Goal: Check status

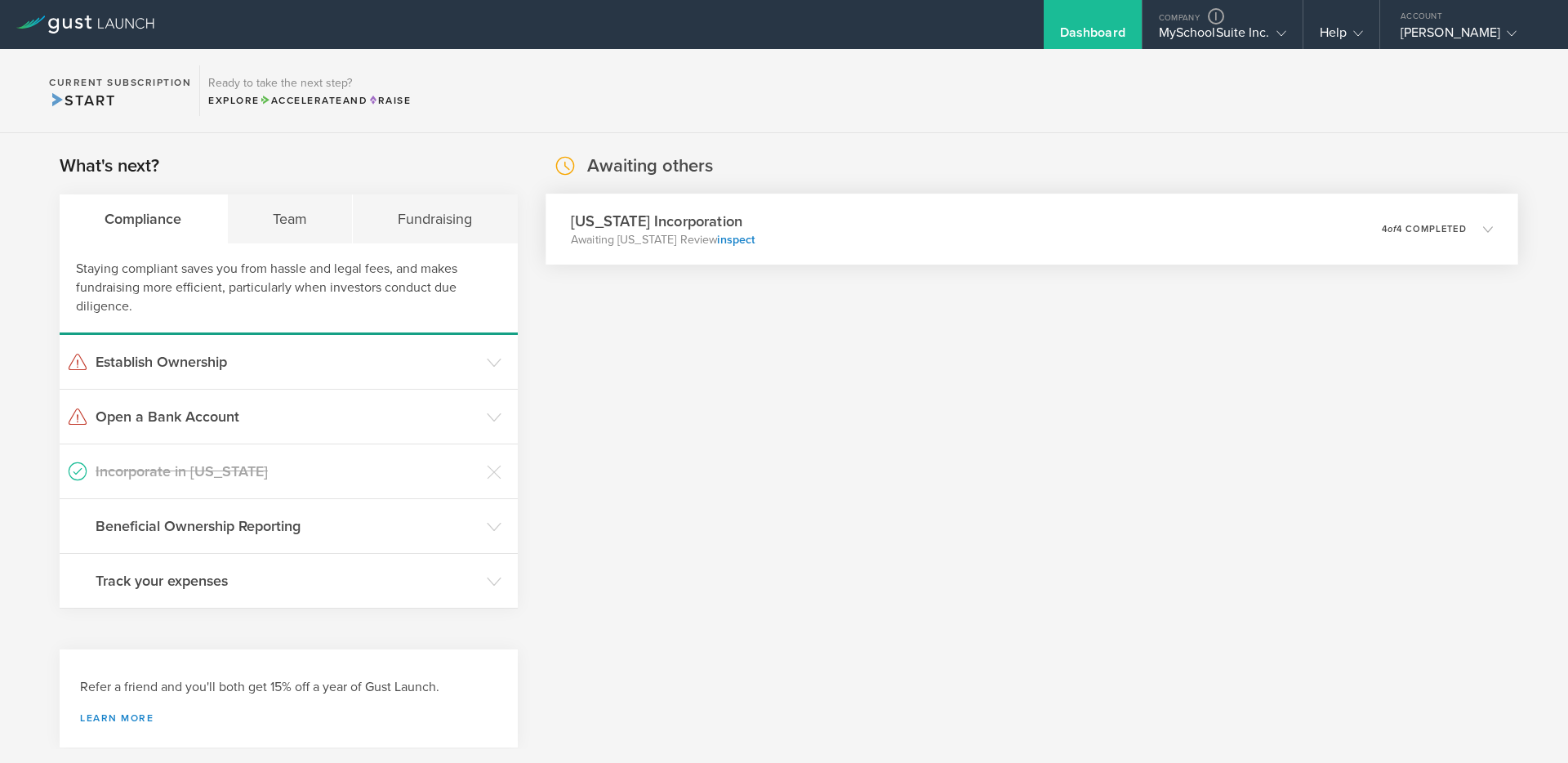
click at [985, 240] on div "[US_STATE] Incorporation Awaiting [US_STATE] Review inspect 0 undeliverable 4 o…" at bounding box center [1031, 228] width 973 height 71
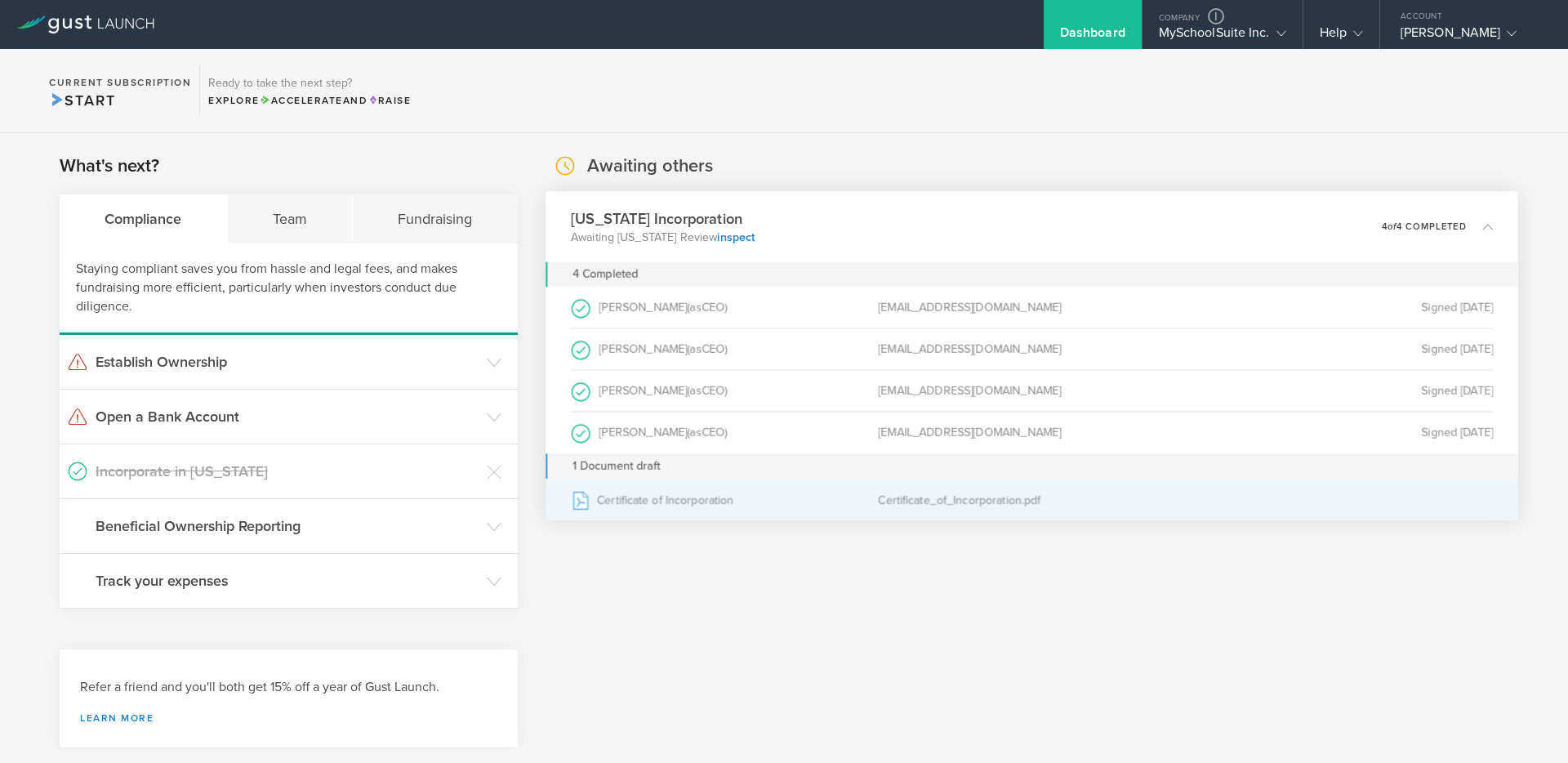
click at [679, 511] on div "Certificate of Incorporation" at bounding box center [724, 500] width 307 height 41
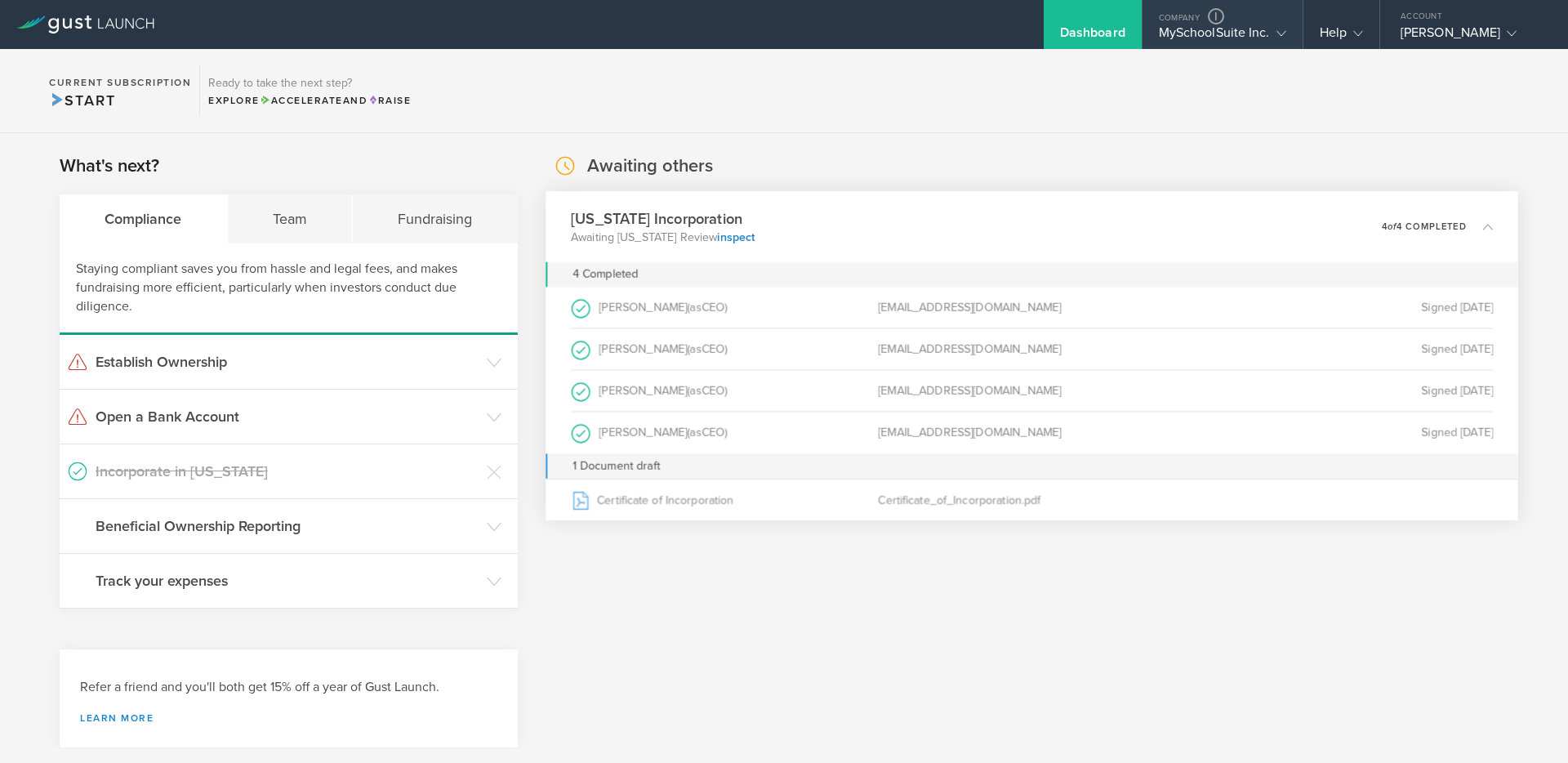
click at [1230, 26] on div "MySchoolSuite Inc." at bounding box center [1223, 36] width 128 height 24
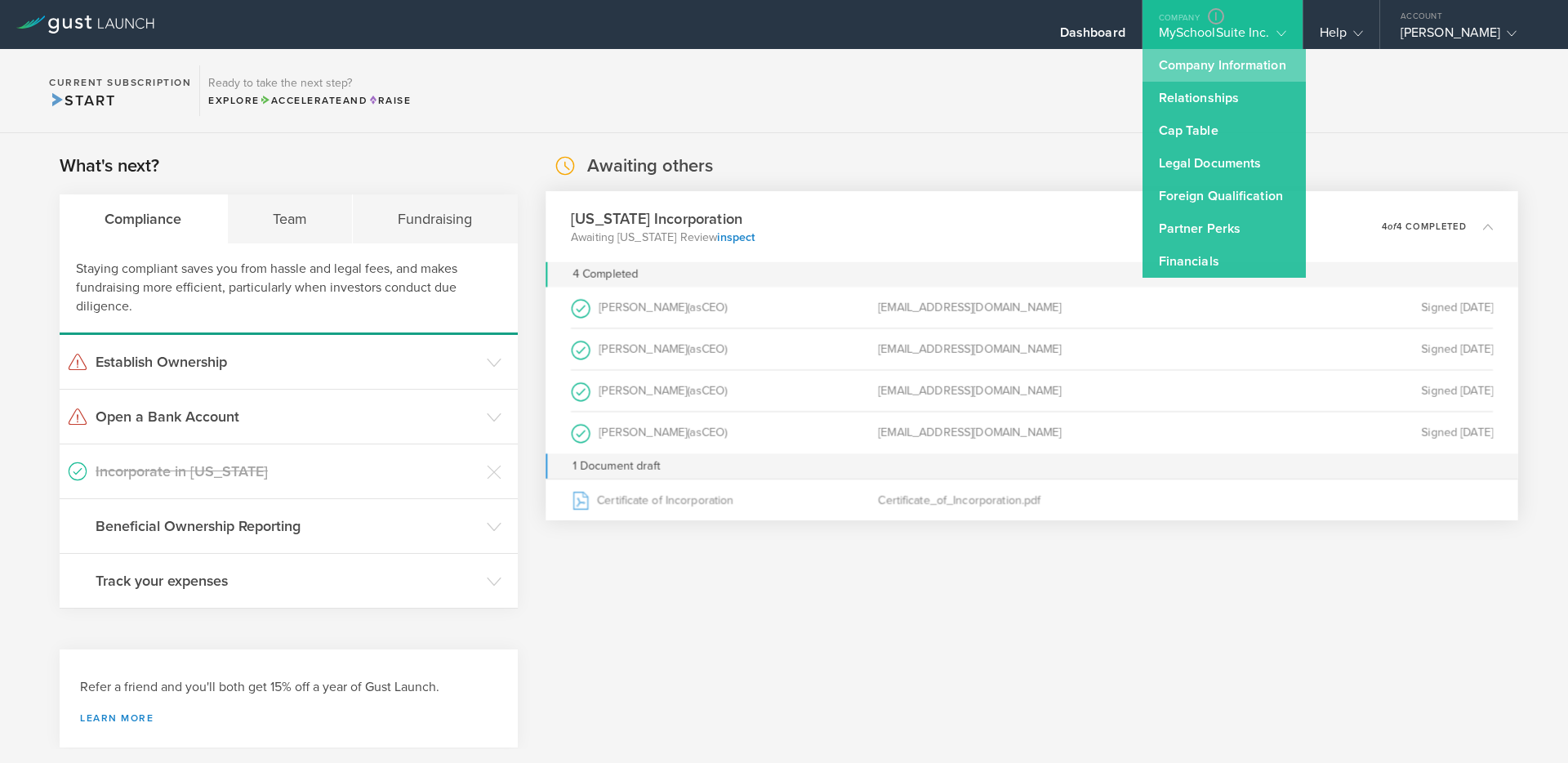
click at [1193, 60] on link "Company Information" at bounding box center [1224, 64] width 163 height 32
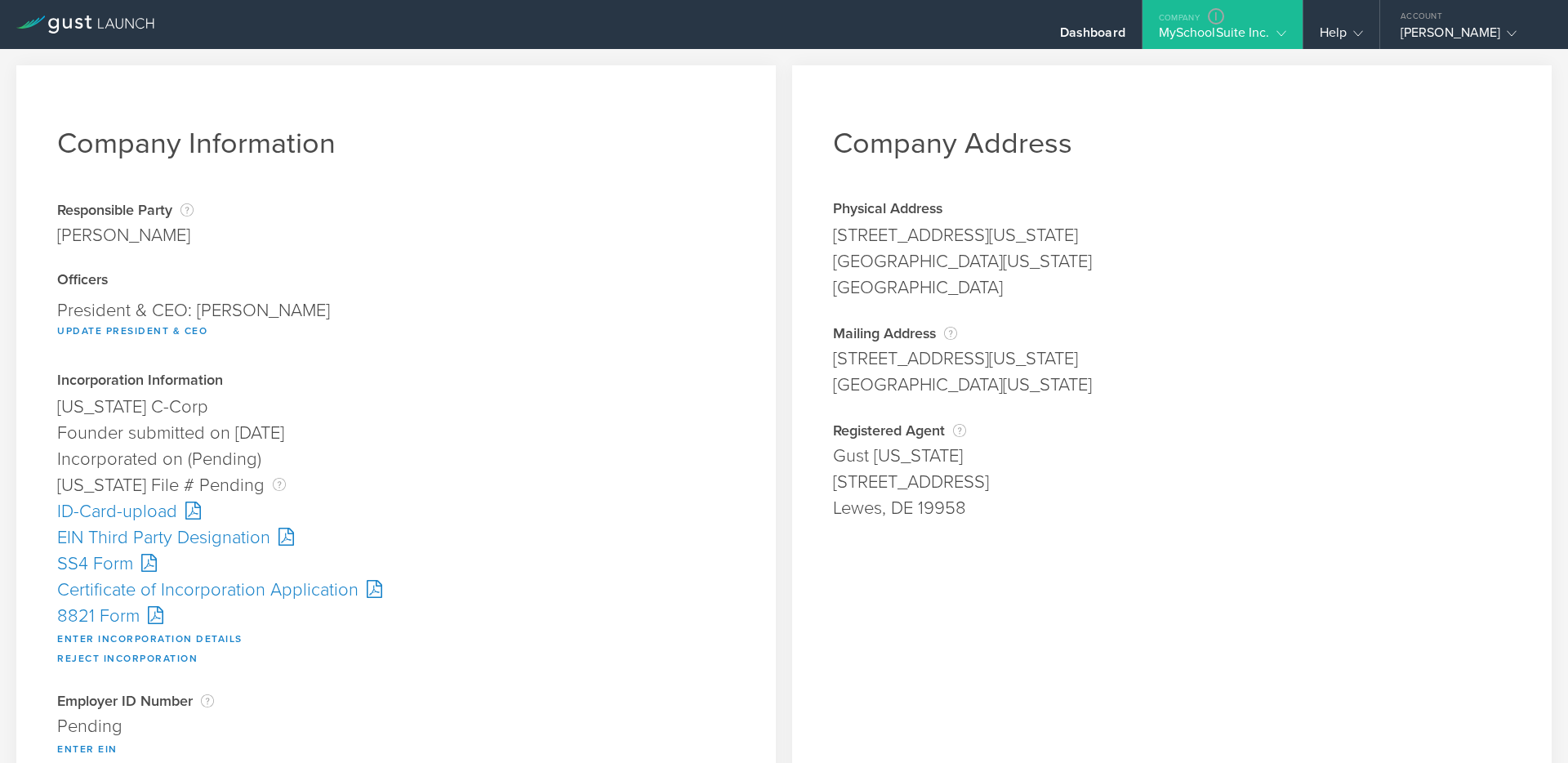
scroll to position [64, 0]
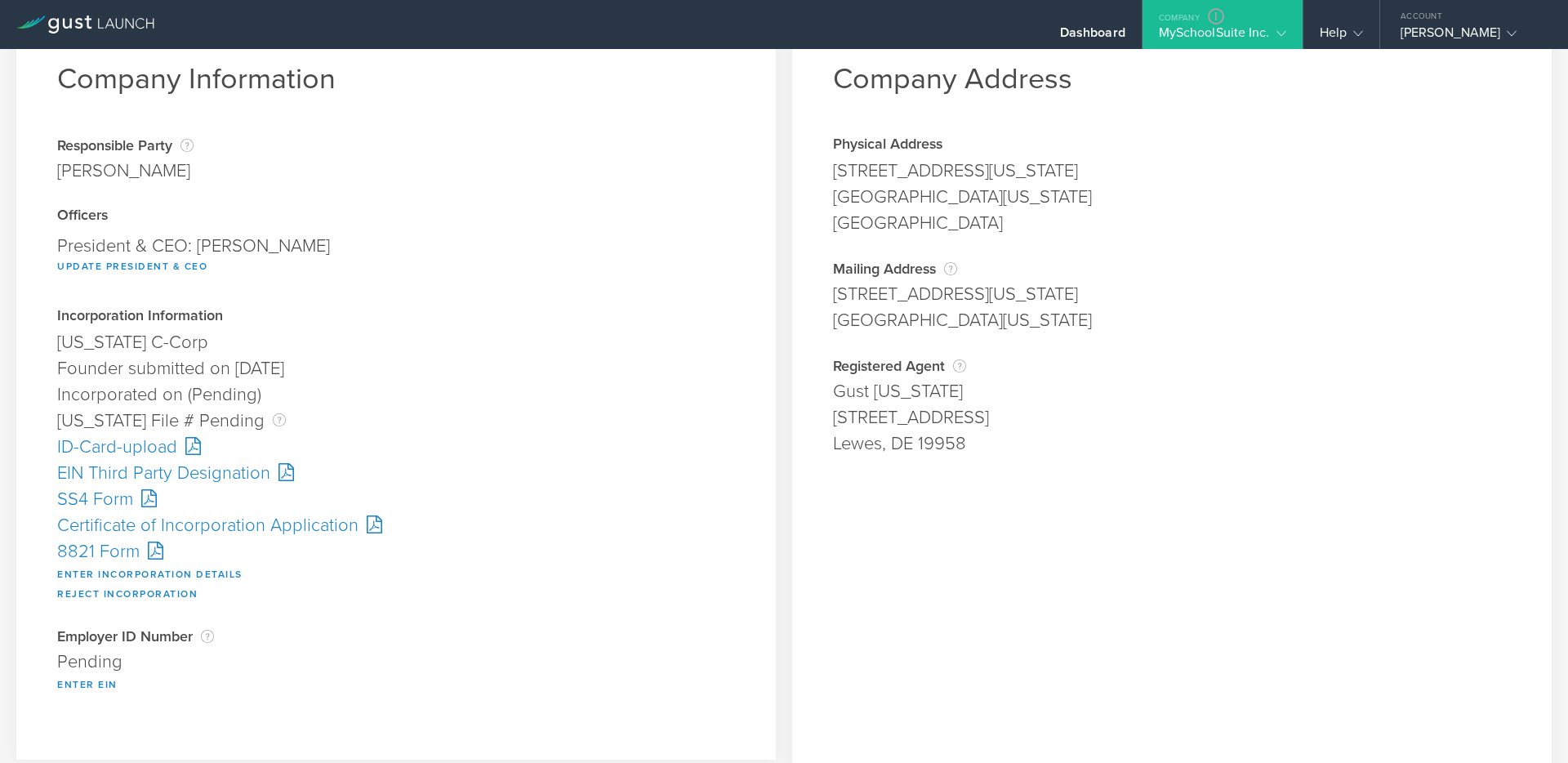
click at [113, 529] on div "Certificate of Incorporation Application" at bounding box center [396, 525] width 678 height 26
click at [117, 112] on div "Company Information Responsible Party The name of the party responsible for fil…" at bounding box center [396, 381] width 759 height 759
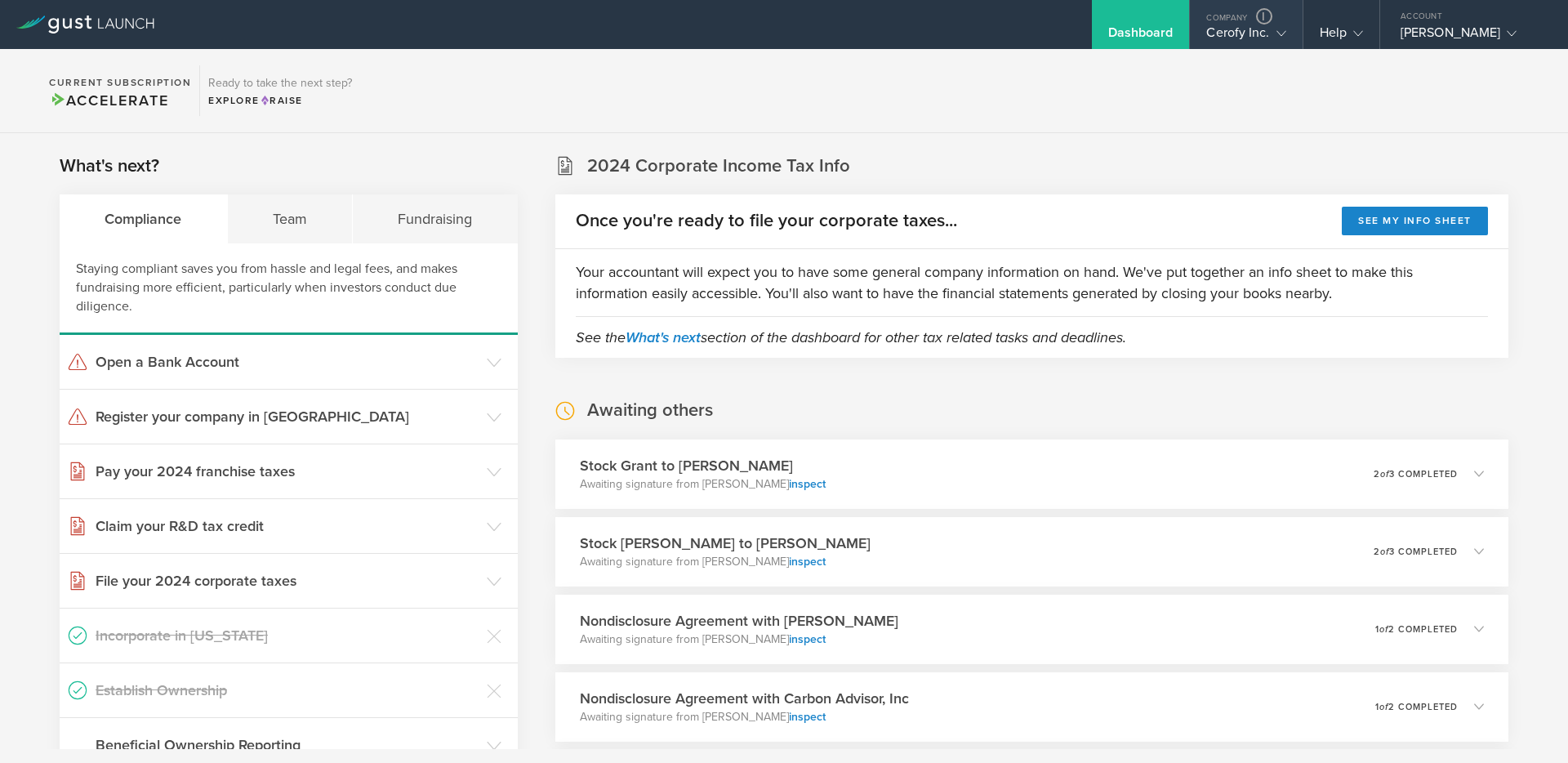
click at [1280, 38] on icon at bounding box center [1281, 33] width 10 height 10
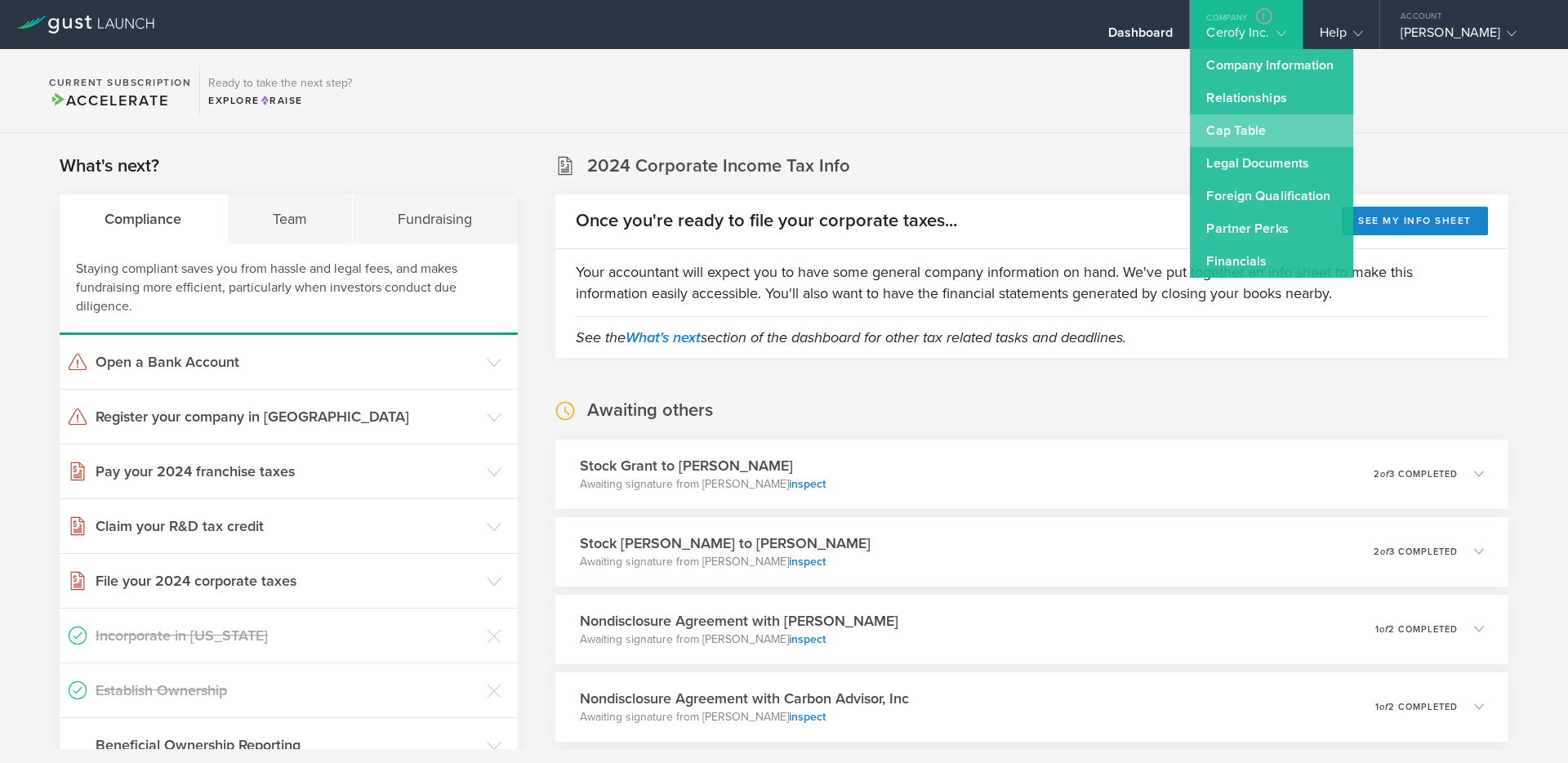
click at [1238, 130] on link "Cap Table" at bounding box center [1271, 130] width 163 height 32
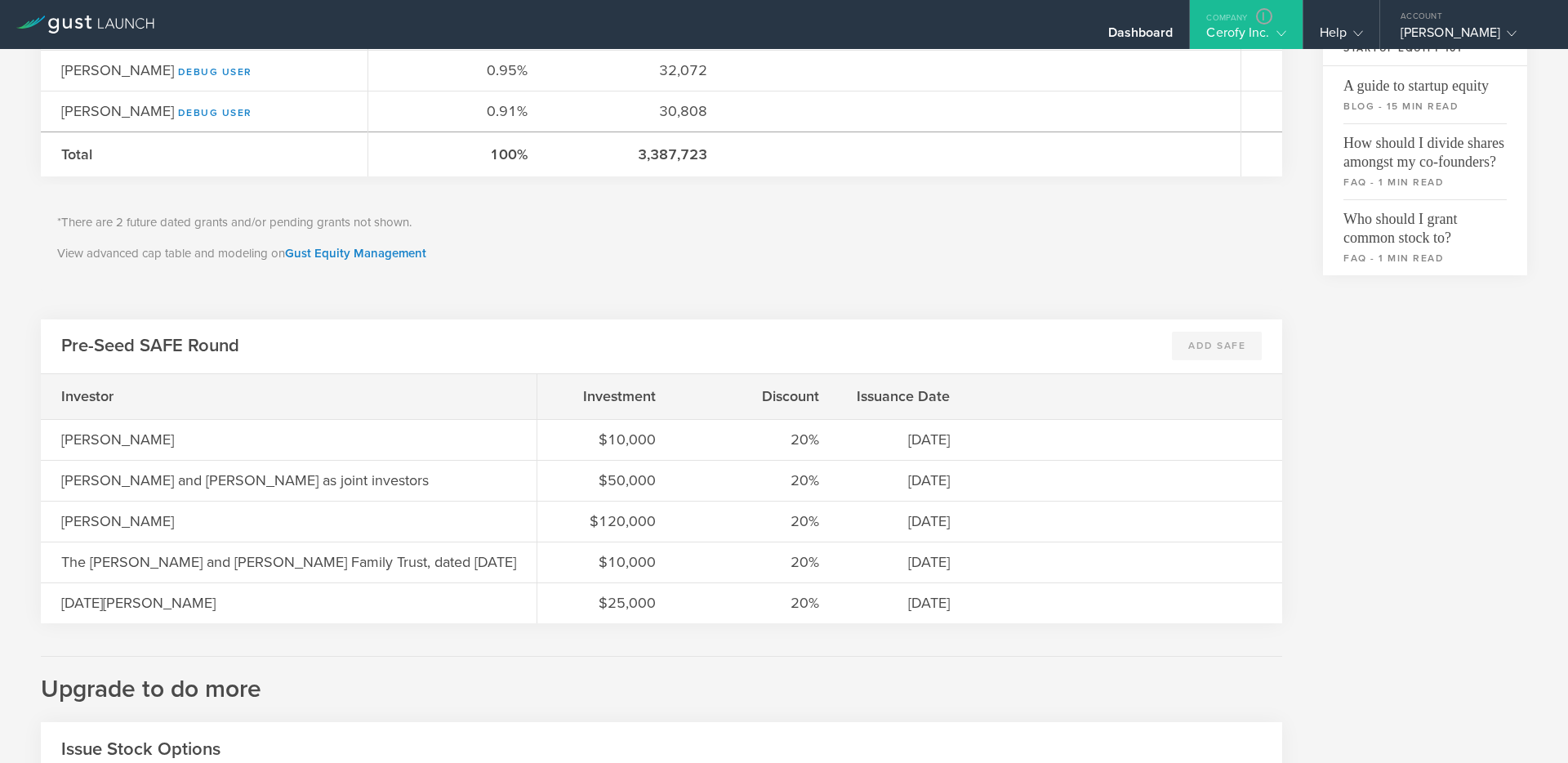
scroll to position [576, 0]
